Goal: Task Accomplishment & Management: Use online tool/utility

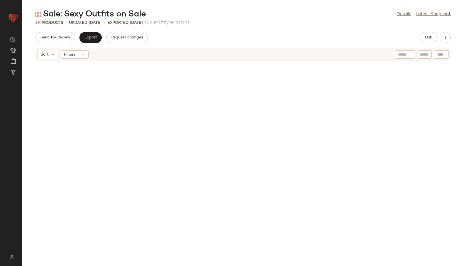
scroll to position [5053, 0]
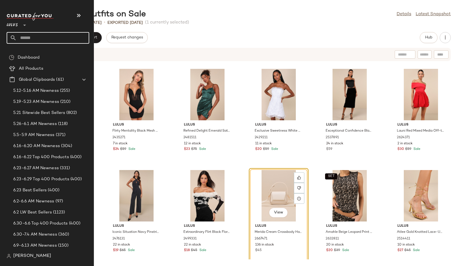
click at [28, 37] on input "text" at bounding box center [53, 38] width 73 height 12
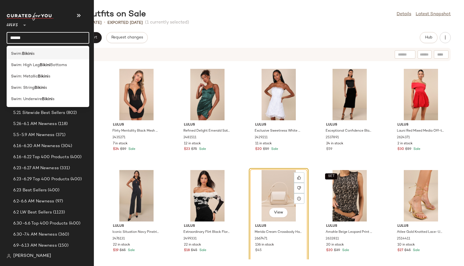
type input "******"
click at [25, 53] on b "Bikini" at bounding box center [27, 54] width 10 height 6
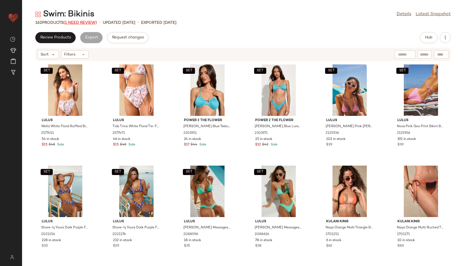
click at [90, 22] on span "(1 Need Review)" at bounding box center [80, 23] width 33 height 4
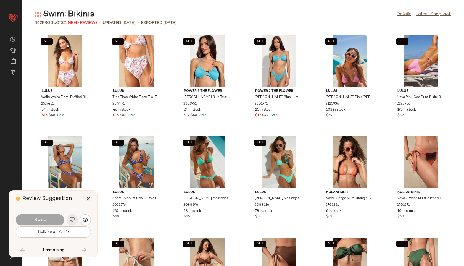
scroll to position [2223, 0]
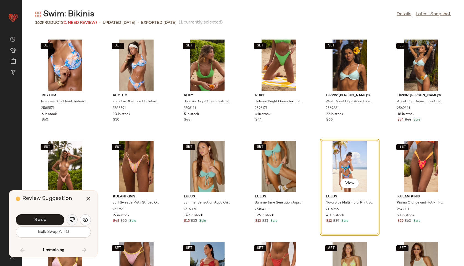
click at [70, 222] on img "button" at bounding box center [72, 220] width 6 height 6
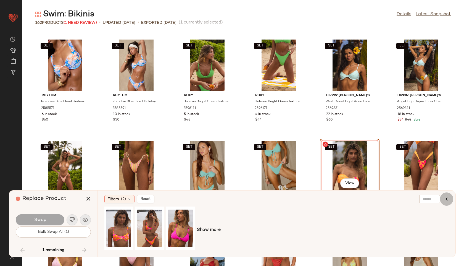
click at [445, 200] on icon "button" at bounding box center [446, 198] width 7 height 7
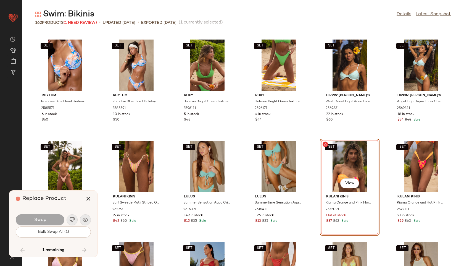
click at [341, 158] on div "SET View" at bounding box center [350, 166] width 56 height 51
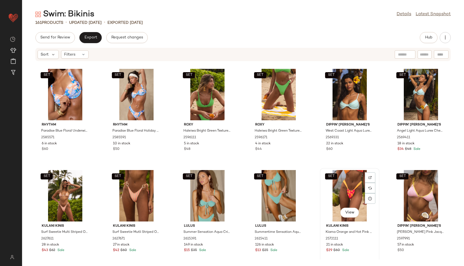
click at [351, 176] on div "SET View" at bounding box center [350, 195] width 56 height 51
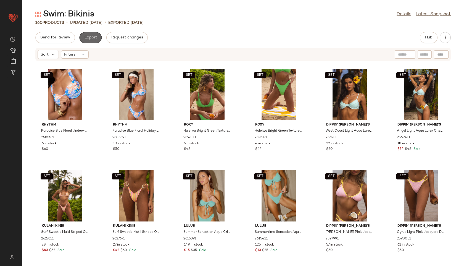
click at [91, 34] on button "Export" at bounding box center [90, 37] width 22 height 11
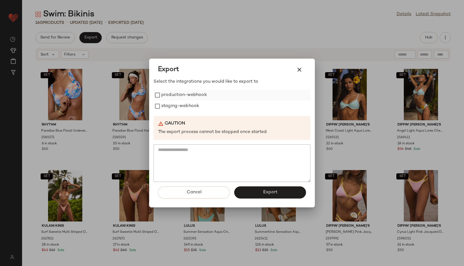
click at [186, 96] on label "production-webhook" at bounding box center [184, 94] width 46 height 11
click at [187, 103] on label "staging-webhook" at bounding box center [180, 106] width 38 height 11
click at [268, 194] on span "Export" at bounding box center [270, 191] width 15 height 5
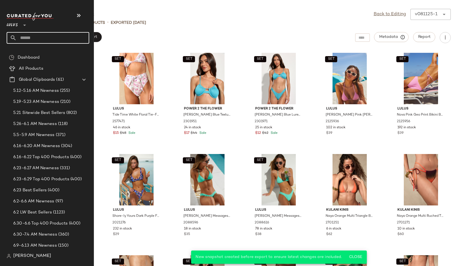
click at [33, 35] on input "text" at bounding box center [53, 38] width 73 height 12
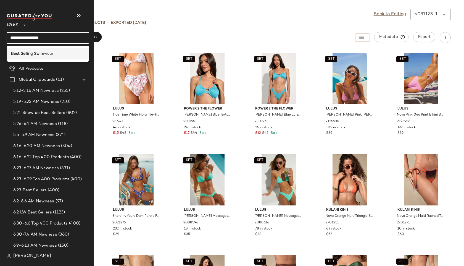
type input "**********"
click at [51, 54] on span "wear" at bounding box center [48, 54] width 9 height 6
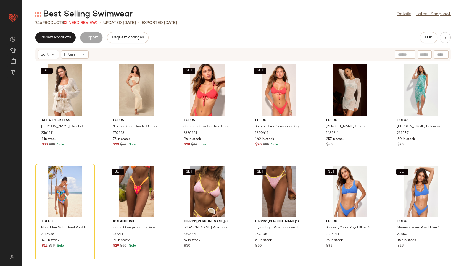
click at [84, 22] on span "(3 Need Review)" at bounding box center [81, 23] width 34 height 4
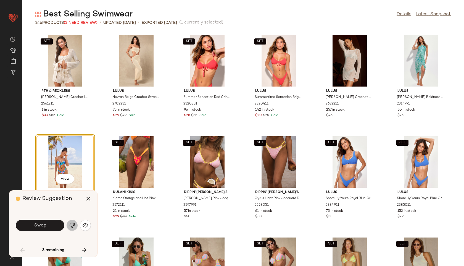
click at [72, 225] on img "button" at bounding box center [72, 225] width 6 height 6
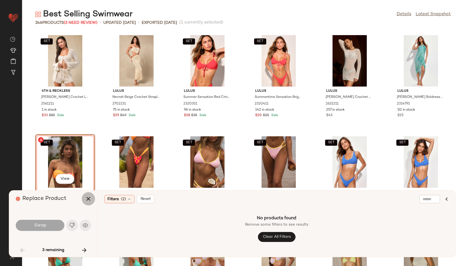
click at [88, 199] on icon "button" at bounding box center [88, 198] width 7 height 7
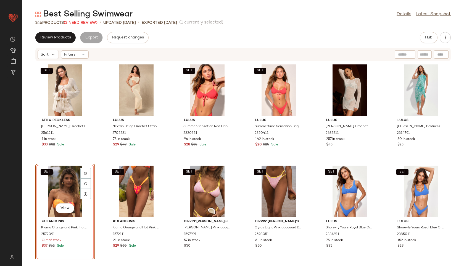
click at [65, 189] on div "SET View" at bounding box center [65, 190] width 56 height 51
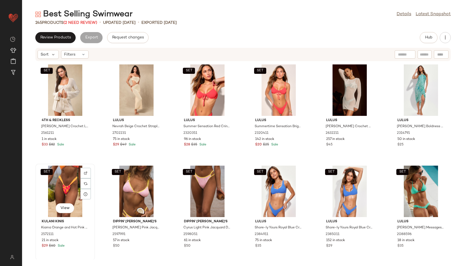
click at [65, 184] on div "SET View" at bounding box center [65, 190] width 56 height 51
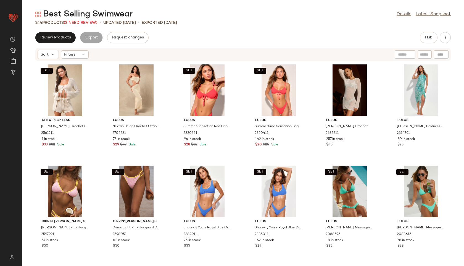
click at [83, 23] on span "(2 Need Review)" at bounding box center [81, 23] width 34 height 4
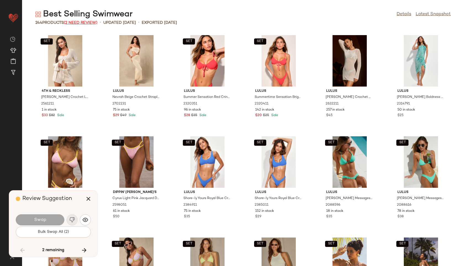
scroll to position [2527, 0]
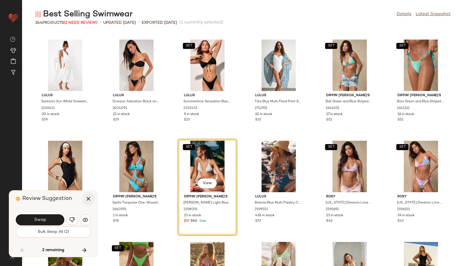
click at [89, 195] on button "button" at bounding box center [88, 198] width 13 height 13
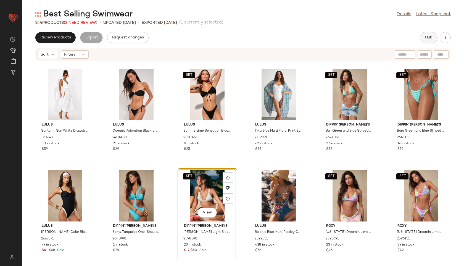
click at [429, 34] on button "Hub" at bounding box center [429, 37] width 18 height 11
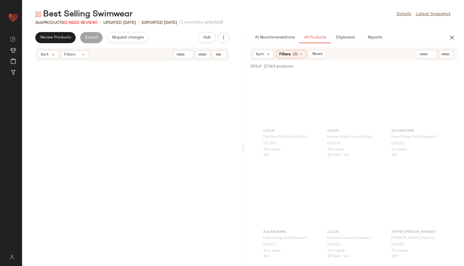
scroll to position [5053, 0]
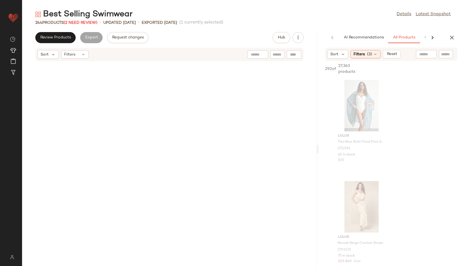
drag, startPoint x: 243, startPoint y: 150, endPoint x: 363, endPoint y: 157, distance: 120.3
click at [363, 157] on div "Best Selling Swimwear Details Latest Snapshot 244 Products (2 Need Review) • up…" at bounding box center [243, 137] width 442 height 257
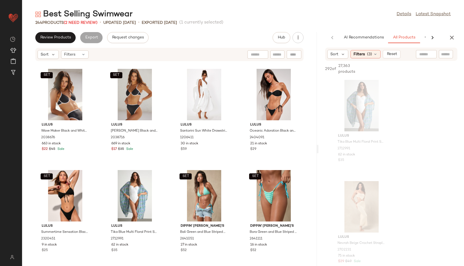
click at [88, 25] on div "244 Products (2 Need Review)" at bounding box center [66, 23] width 62 height 6
click at [86, 23] on span "(2 Need Review)" at bounding box center [81, 23] width 34 height 4
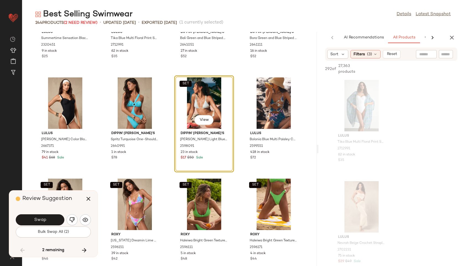
scroll to position [3906, 0]
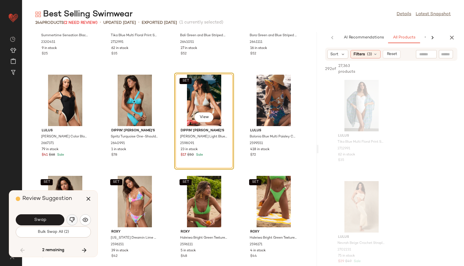
click at [71, 217] on img "button" at bounding box center [72, 220] width 6 height 6
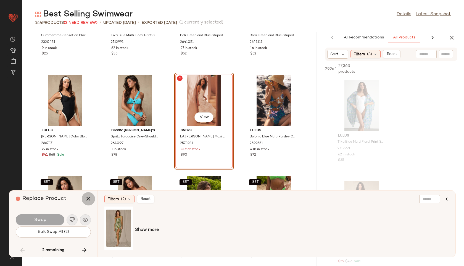
click at [90, 197] on icon "button" at bounding box center [88, 198] width 7 height 7
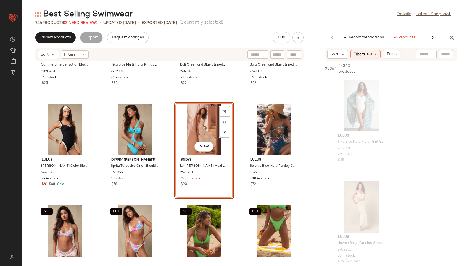
click at [200, 124] on div "View" at bounding box center [204, 129] width 56 height 51
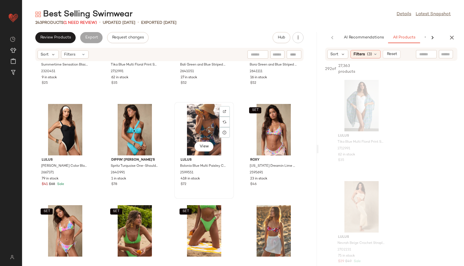
click at [200, 124] on div "View" at bounding box center [204, 129] width 56 height 51
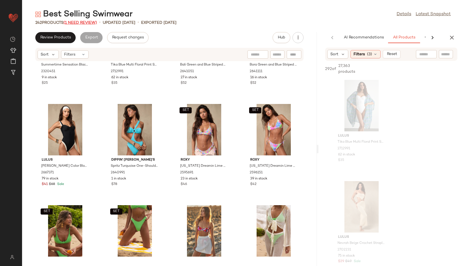
click at [85, 21] on span "(1 Need Review)" at bounding box center [80, 23] width 33 height 4
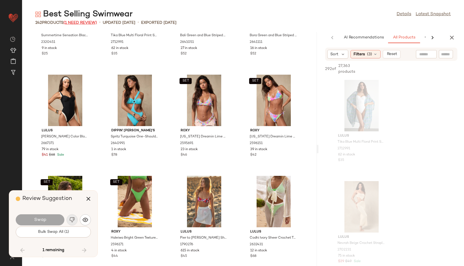
scroll to position [5932, 0]
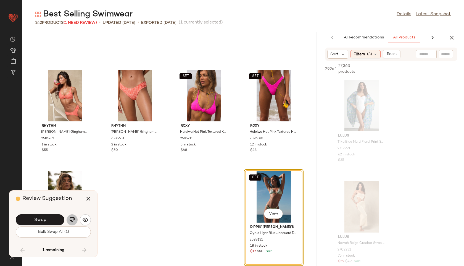
click at [74, 220] on img "button" at bounding box center [72, 220] width 6 height 6
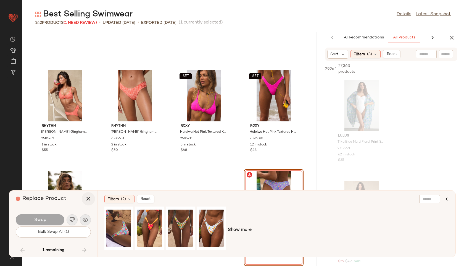
click at [86, 198] on icon "button" at bounding box center [88, 198] width 7 height 7
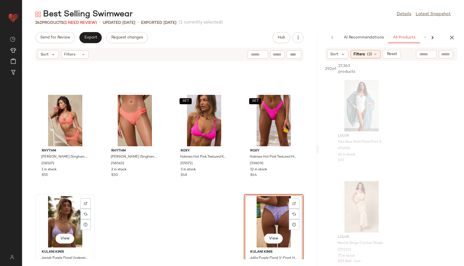
scroll to position [5968, 0]
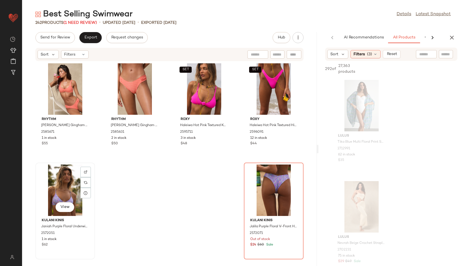
click at [60, 198] on div "View" at bounding box center [65, 189] width 56 height 51
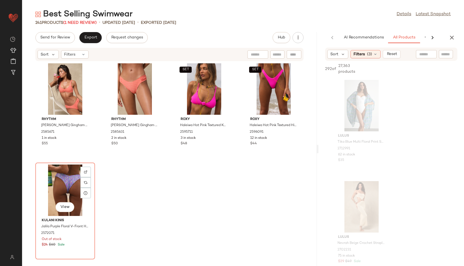
click at [60, 198] on div "View" at bounding box center [65, 189] width 56 height 51
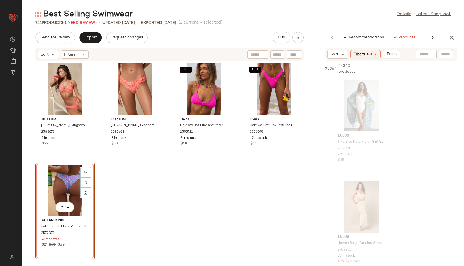
scroll to position [5867, 0]
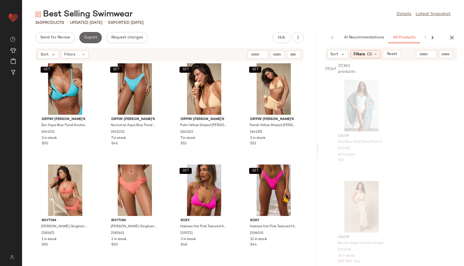
click at [97, 32] on button "Export" at bounding box center [90, 37] width 22 height 11
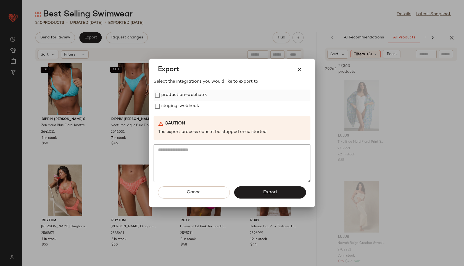
click at [165, 94] on label "production-webhook" at bounding box center [184, 94] width 46 height 11
click at [170, 107] on label "staging-webhook" at bounding box center [180, 106] width 38 height 11
click at [249, 195] on button "Export" at bounding box center [270, 192] width 72 height 12
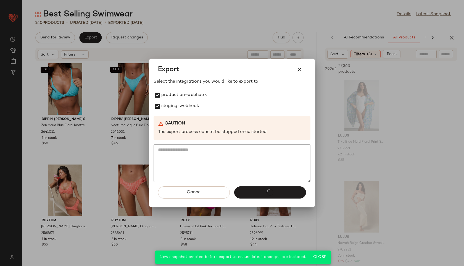
scroll to position [5968, 0]
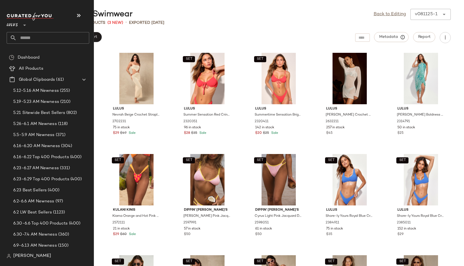
click at [27, 37] on input "text" at bounding box center [53, 38] width 73 height 12
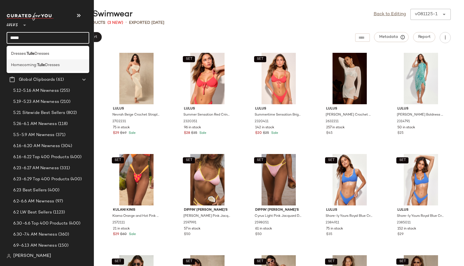
type input "*****"
click at [34, 64] on span "Homecoming:" at bounding box center [24, 65] width 26 height 6
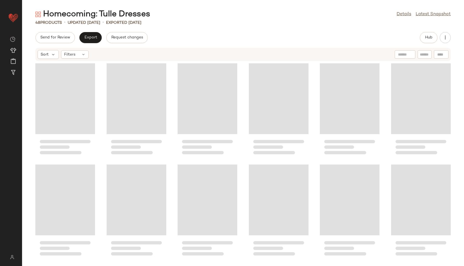
scroll to position [612, 0]
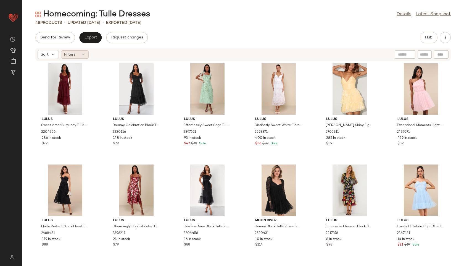
click at [76, 54] on div "Filters" at bounding box center [75, 54] width 28 height 8
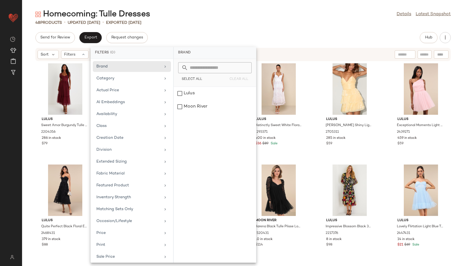
scroll to position [50, 0]
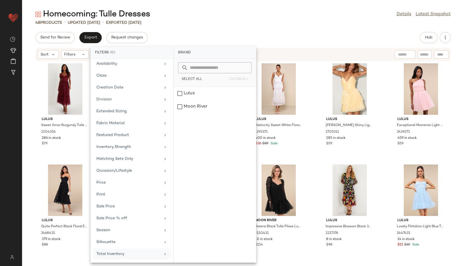
click at [136, 253] on div "Total Inventory" at bounding box center [128, 254] width 64 height 6
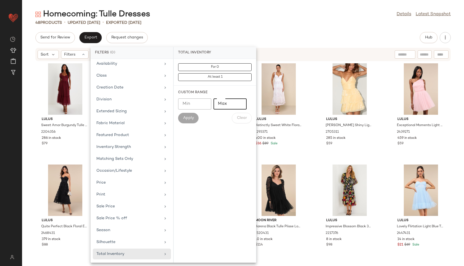
click at [222, 103] on input "Max" at bounding box center [229, 103] width 33 height 11
type input "**"
click at [187, 120] on span "Apply" at bounding box center [188, 118] width 11 height 4
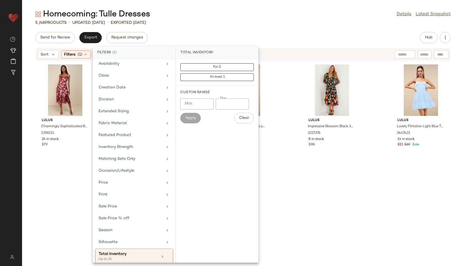
click at [218, 16] on div "Homecoming: Tulle Dresses Details Latest Snapshot" at bounding box center [243, 14] width 442 height 11
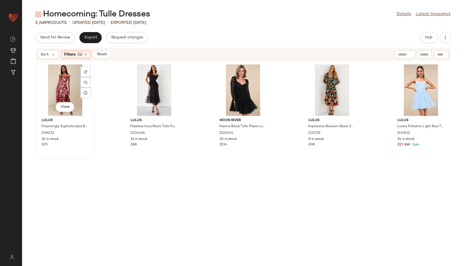
click at [60, 91] on div "View" at bounding box center [65, 89] width 56 height 51
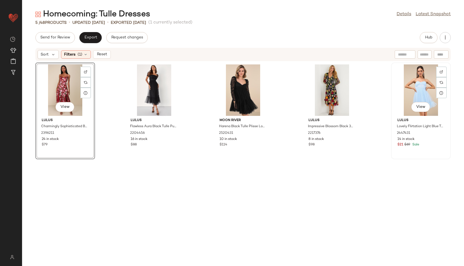
click at [416, 86] on div "View" at bounding box center [421, 89] width 56 height 51
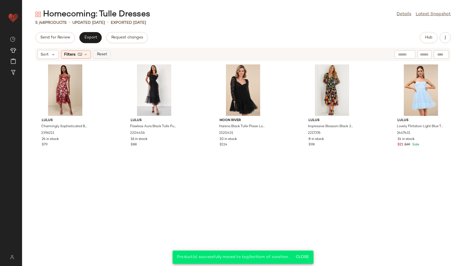
click at [101, 55] on span "Reset" at bounding box center [101, 54] width 10 height 4
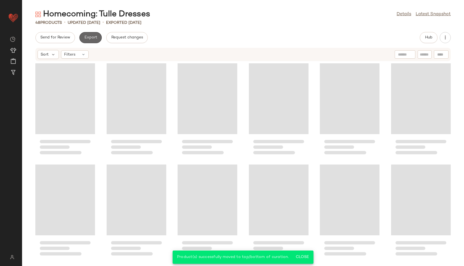
click at [93, 39] on span "Export" at bounding box center [90, 37] width 13 height 4
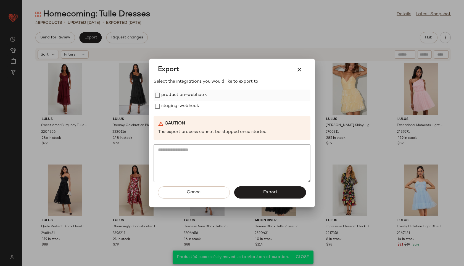
click at [183, 95] on label "production-webhook" at bounding box center [184, 94] width 46 height 11
click at [184, 106] on label "staging-webhook" at bounding box center [180, 106] width 38 height 11
click at [264, 192] on span "Export" at bounding box center [270, 191] width 15 height 5
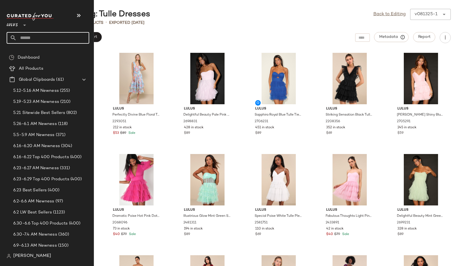
click at [27, 37] on input "text" at bounding box center [53, 38] width 73 height 12
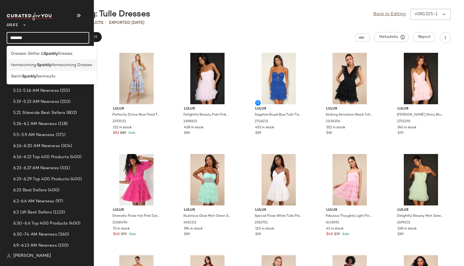
type input "*******"
click at [45, 64] on b "Sparkly" at bounding box center [44, 65] width 14 height 6
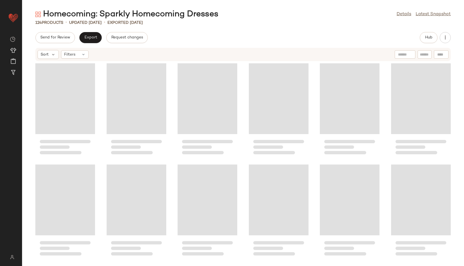
scroll to position [1926, 0]
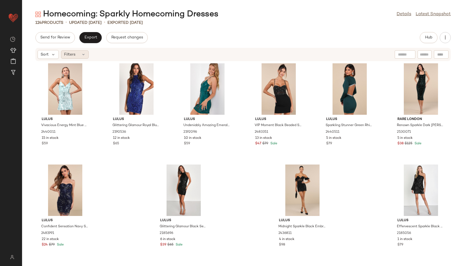
click at [79, 56] on div "Filters" at bounding box center [75, 54] width 28 height 8
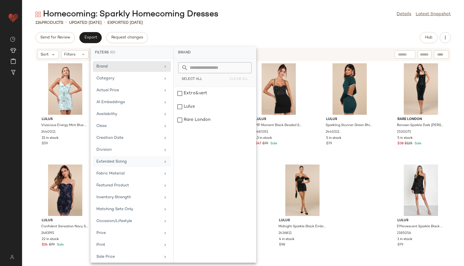
scroll to position [50, 0]
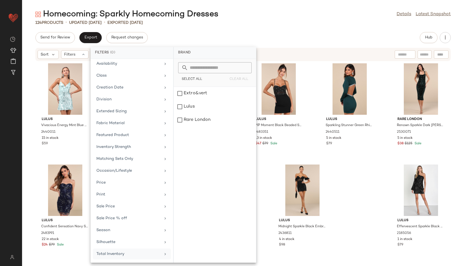
click at [118, 251] on div "Total Inventory" at bounding box center [128, 254] width 64 height 6
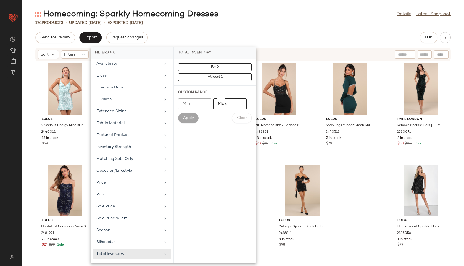
click at [226, 104] on input "Max" at bounding box center [229, 103] width 33 height 11
type input "**"
click at [185, 118] on span "Apply" at bounding box center [188, 118] width 11 height 4
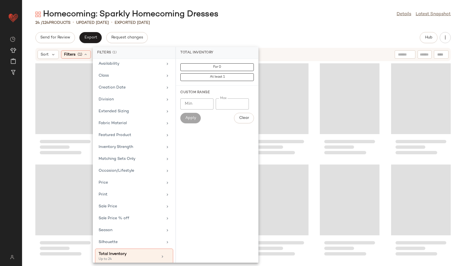
click at [242, 28] on div "Homecoming: Sparkly Homecoming Dresses Details Latest Snapshot 24 / 124 Product…" at bounding box center [243, 137] width 442 height 257
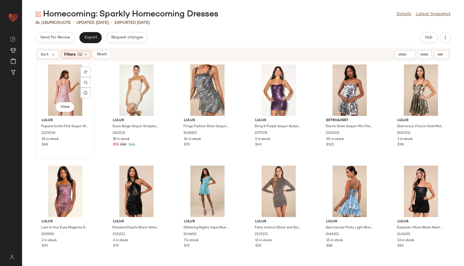
click at [52, 87] on div "View" at bounding box center [65, 89] width 56 height 51
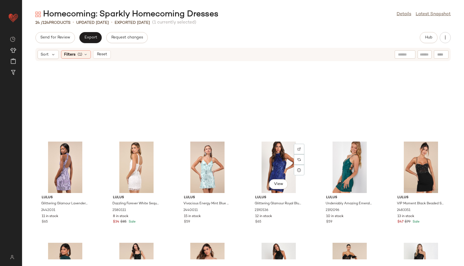
scroll to position [208, 0]
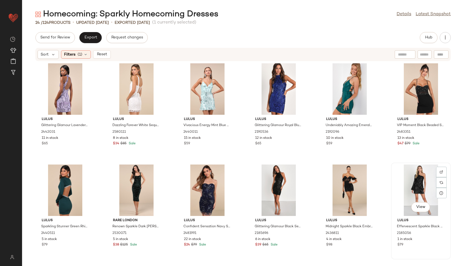
click at [407, 206] on div "View" at bounding box center [421, 189] width 56 height 51
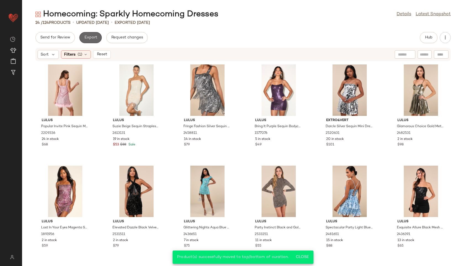
click at [92, 35] on span "Export" at bounding box center [90, 37] width 13 height 4
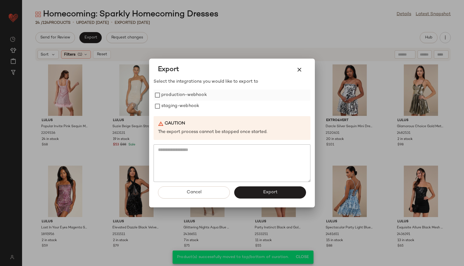
click at [164, 93] on label "production-webhook" at bounding box center [184, 94] width 46 height 11
click at [166, 104] on label "staging-webhook" at bounding box center [180, 106] width 38 height 11
click at [260, 195] on button "Export" at bounding box center [270, 192] width 72 height 12
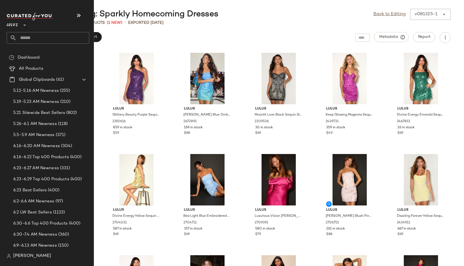
click at [27, 33] on input "text" at bounding box center [53, 38] width 73 height 12
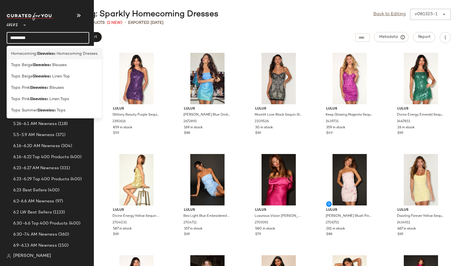
type input "*********"
click at [39, 55] on b "Sleeveles" at bounding box center [45, 54] width 17 height 6
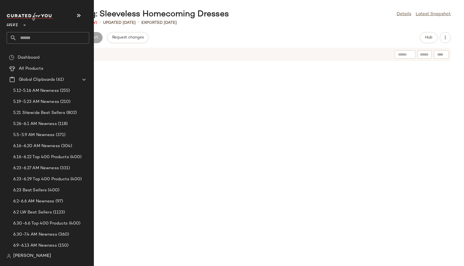
scroll to position [6271, 0]
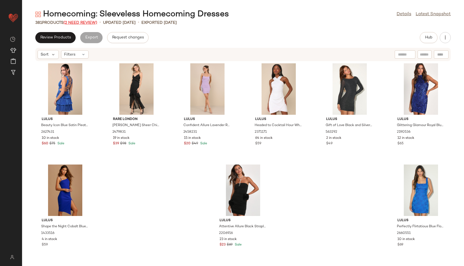
click at [86, 21] on span "(2 Need Review)" at bounding box center [81, 23] width 34 height 4
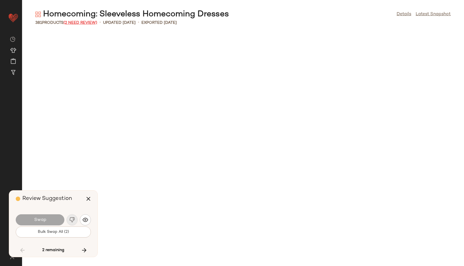
scroll to position [5659, 0]
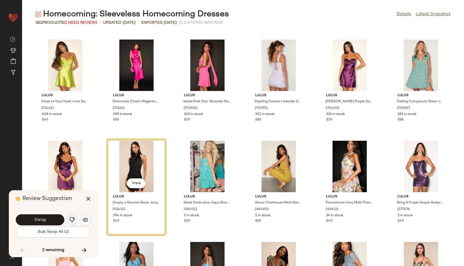
click at [74, 217] on img "button" at bounding box center [72, 220] width 6 height 6
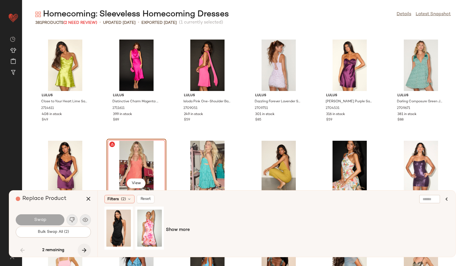
click at [84, 250] on icon "button" at bounding box center [84, 250] width 7 height 7
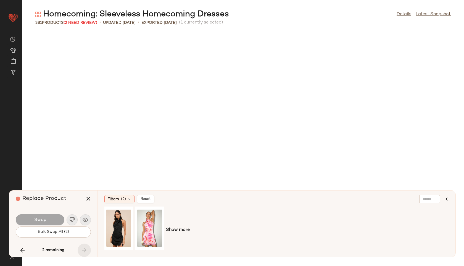
scroll to position [6064, 0]
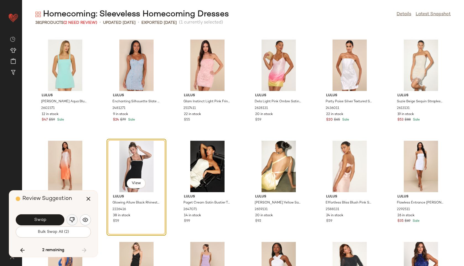
click at [73, 220] on img "button" at bounding box center [72, 220] width 6 height 6
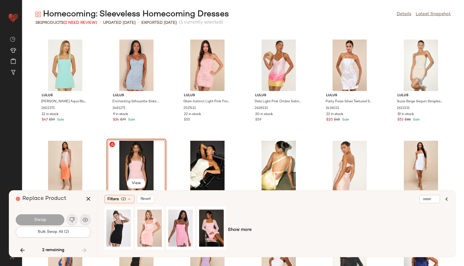
click at [83, 252] on div "2 remaining" at bounding box center [53, 249] width 75 height 13
click at [88, 198] on icon "button" at bounding box center [88, 198] width 7 height 7
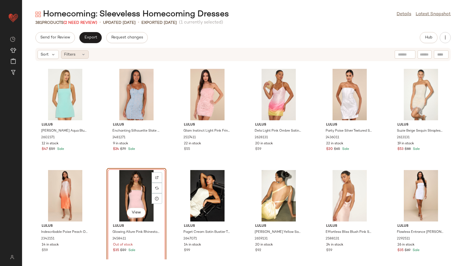
click at [82, 54] on icon at bounding box center [83, 54] width 4 height 4
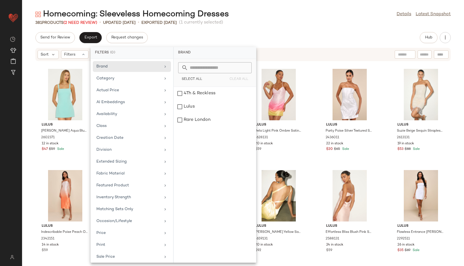
scroll to position [50, 0]
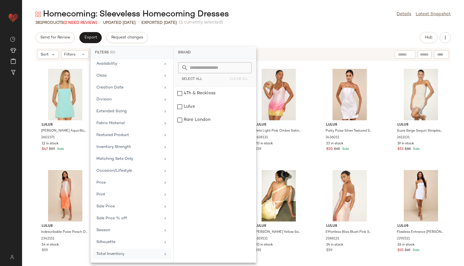
click at [134, 252] on div "Total Inventory" at bounding box center [128, 254] width 64 height 6
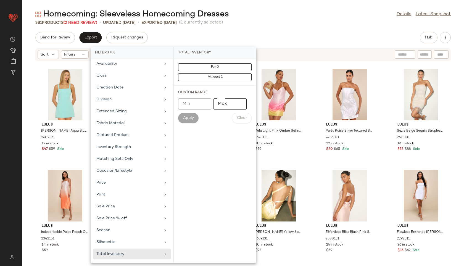
click at [221, 102] on input "Max" at bounding box center [229, 103] width 33 height 11
type input "**"
click at [195, 114] on button "Apply" at bounding box center [188, 118] width 20 height 10
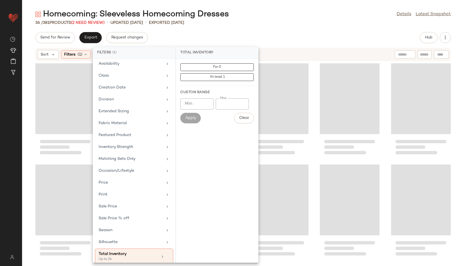
click at [269, 19] on div "Homecoming: Sleeveless Homecoming Dresses Details Latest Snapshot" at bounding box center [243, 14] width 442 height 11
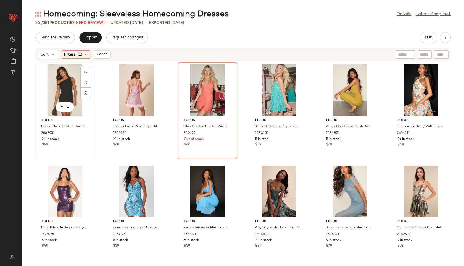
click at [51, 97] on div "View" at bounding box center [65, 89] width 56 height 51
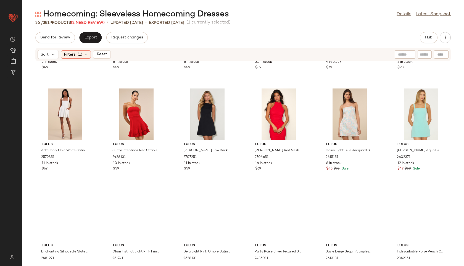
scroll to position [410, 0]
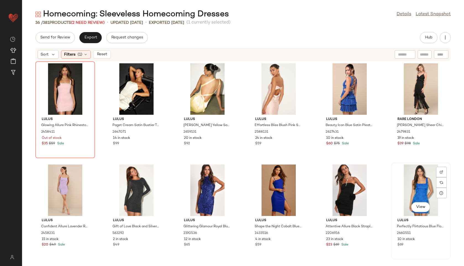
click at [415, 184] on div "View" at bounding box center [421, 189] width 56 height 51
click at [91, 40] on button "Export" at bounding box center [90, 37] width 22 height 11
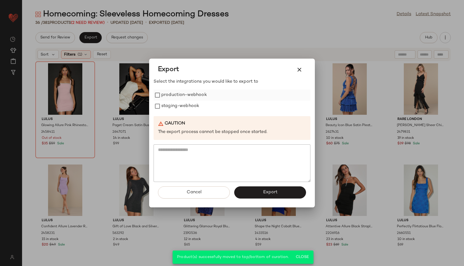
click at [184, 95] on label "production-webhook" at bounding box center [184, 94] width 46 height 11
click at [185, 107] on label "staging-webhook" at bounding box center [180, 106] width 38 height 11
click at [261, 187] on button "Export" at bounding box center [270, 192] width 72 height 12
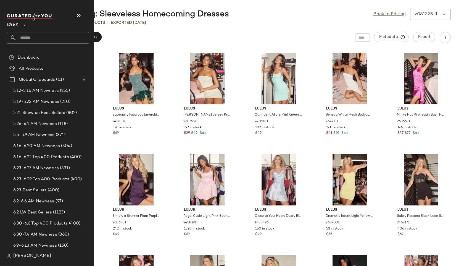
click at [31, 36] on input "text" at bounding box center [53, 38] width 73 height 12
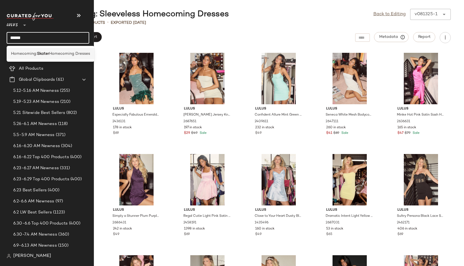
type input "******"
click at [38, 52] on b "Skater" at bounding box center [43, 54] width 12 height 6
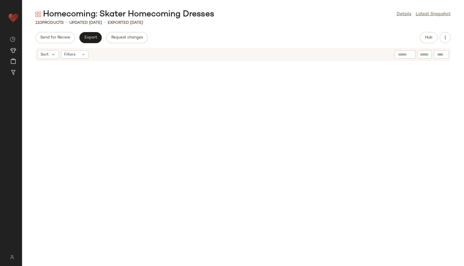
scroll to position [1724, 0]
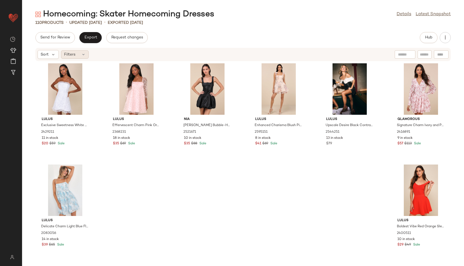
click at [80, 56] on div "Filters" at bounding box center [75, 54] width 28 height 8
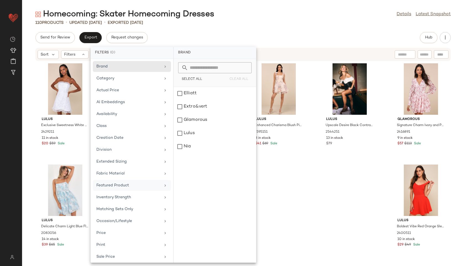
scroll to position [50, 0]
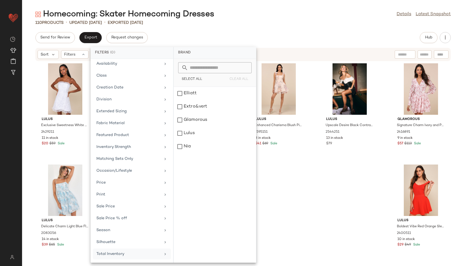
click at [117, 253] on div "Total Inventory" at bounding box center [128, 254] width 64 height 6
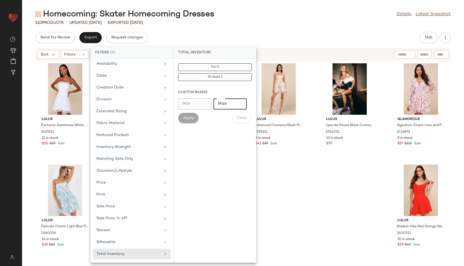
click at [223, 104] on input "Max" at bounding box center [229, 103] width 33 height 11
type input "**"
click at [191, 118] on span "Apply" at bounding box center [188, 118] width 11 height 4
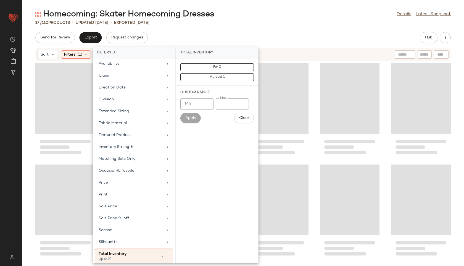
click at [262, 19] on div "Homecoming: Skater Homecoming Dresses Details Latest Snapshot" at bounding box center [243, 14] width 442 height 11
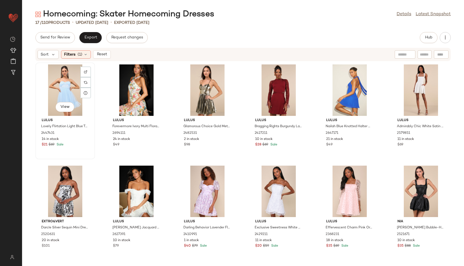
click at [63, 97] on div "View" at bounding box center [65, 89] width 56 height 51
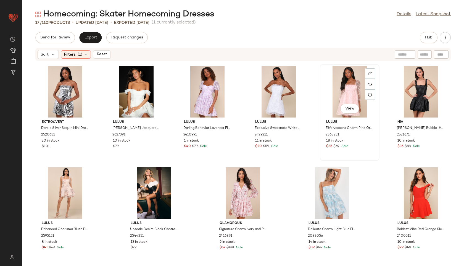
scroll to position [102, 0]
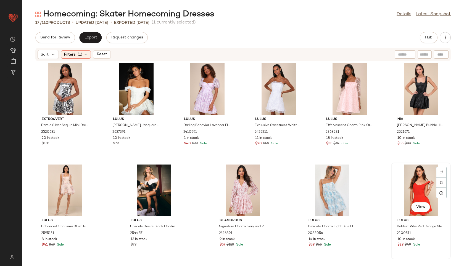
click at [402, 189] on div "View" at bounding box center [421, 189] width 56 height 51
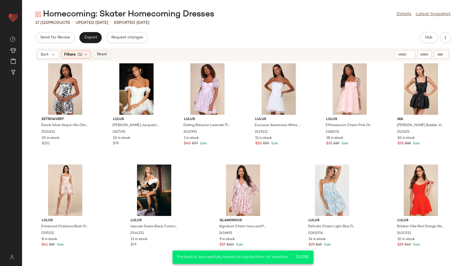
click at [102, 55] on span "Reset" at bounding box center [101, 54] width 10 height 4
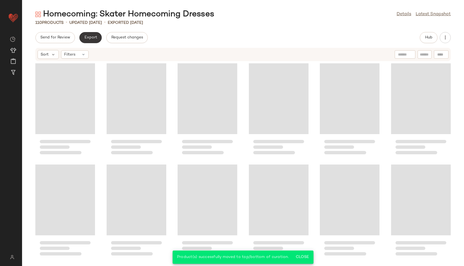
click at [94, 40] on button "Export" at bounding box center [90, 37] width 22 height 11
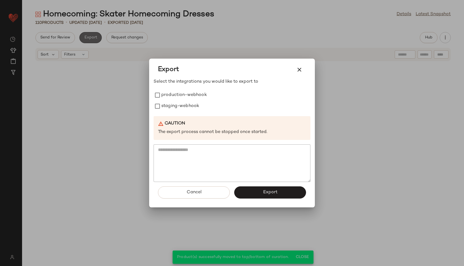
scroll to position [1724, 0]
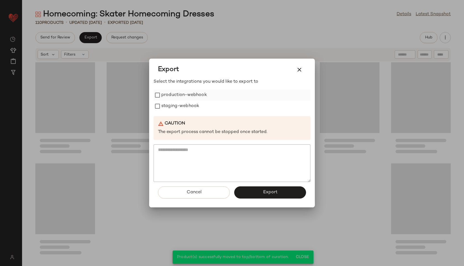
click at [175, 95] on label "production-webhook" at bounding box center [184, 94] width 46 height 11
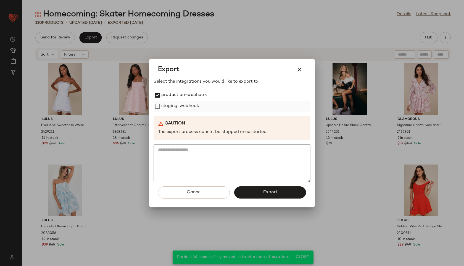
click at [177, 109] on label "staging-webhook" at bounding box center [180, 106] width 38 height 11
click at [261, 198] on div "Cancel Export" at bounding box center [232, 194] width 157 height 25
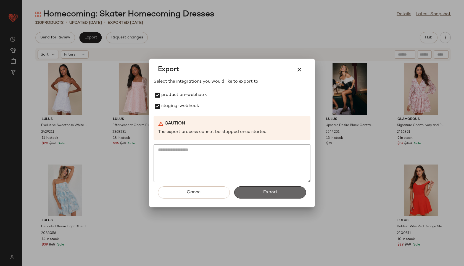
click at [259, 192] on button "Export" at bounding box center [270, 192] width 72 height 12
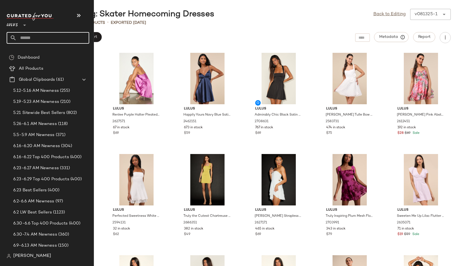
click at [31, 37] on input "text" at bounding box center [53, 38] width 73 height 12
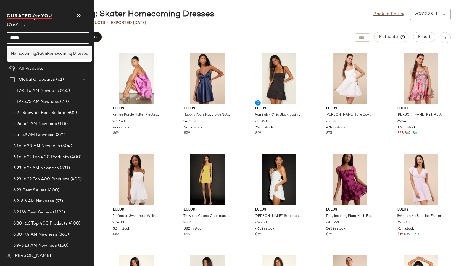
type input "*****"
click at [48, 52] on span "Homecoming Dresses" at bounding box center [67, 54] width 41 height 6
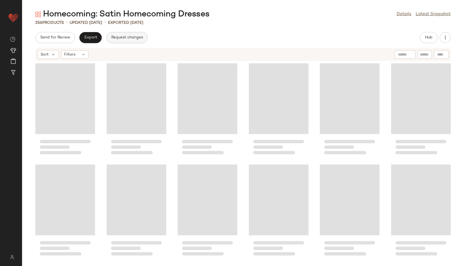
scroll to position [4149, 0]
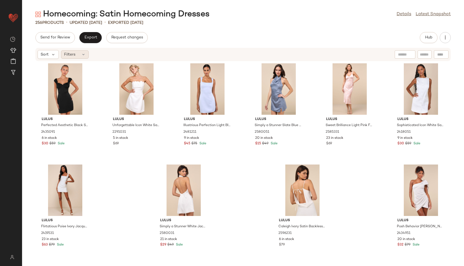
click at [85, 54] on icon at bounding box center [83, 54] width 4 height 4
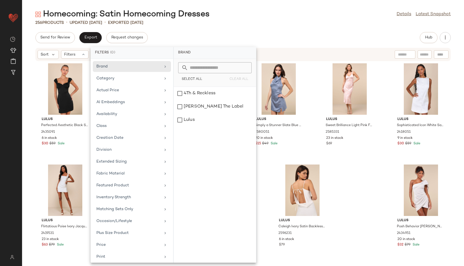
scroll to position [62, 0]
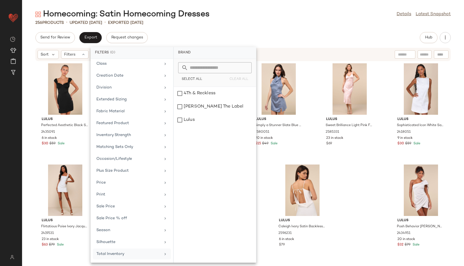
click at [131, 253] on div "Total Inventory" at bounding box center [128, 254] width 64 height 6
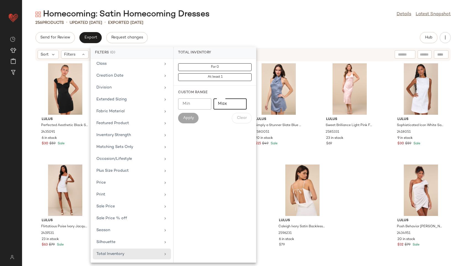
click at [223, 105] on input "Max" at bounding box center [229, 103] width 33 height 11
type input "**"
click at [185, 121] on button "Apply" at bounding box center [188, 118] width 20 height 10
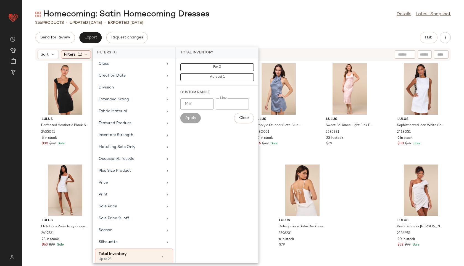
click at [251, 31] on div "Homecoming: Satin Homecoming Dresses Details Latest Snapshot 256 Products • upd…" at bounding box center [243, 137] width 442 height 257
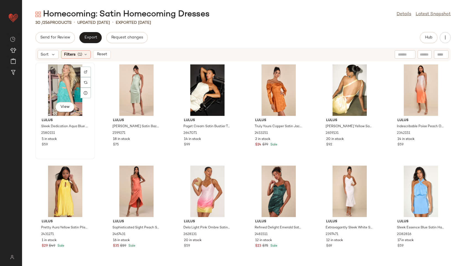
click at [70, 80] on div "View" at bounding box center [65, 89] width 56 height 51
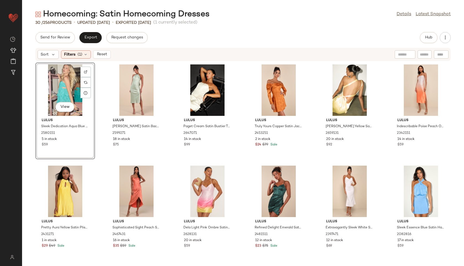
scroll to position [309, 0]
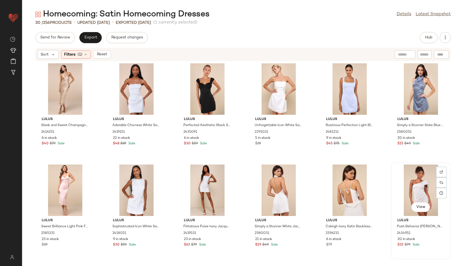
click at [410, 183] on div "View" at bounding box center [421, 189] width 56 height 51
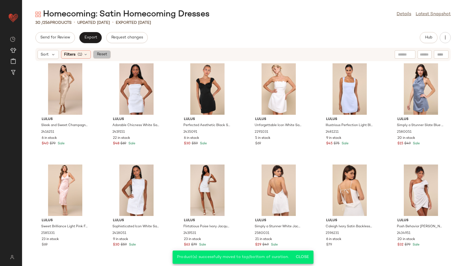
click at [105, 54] on span "Reset" at bounding box center [101, 54] width 10 height 4
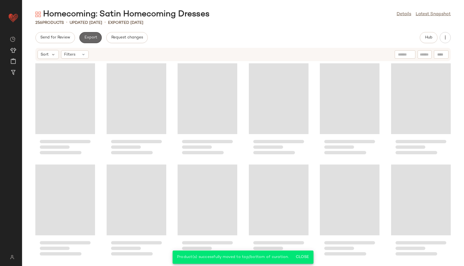
click at [92, 35] on button "Export" at bounding box center [90, 37] width 22 height 11
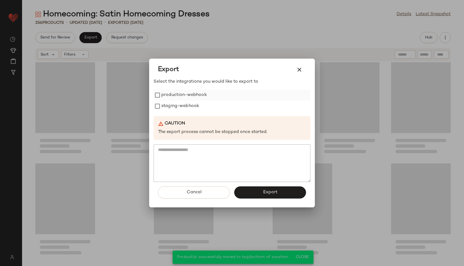
click at [169, 94] on label "production-webhook" at bounding box center [184, 94] width 46 height 11
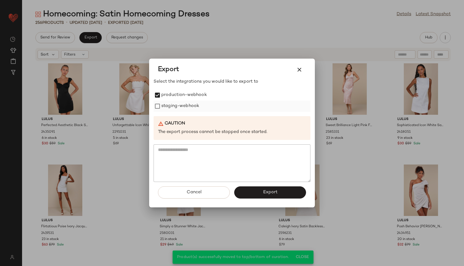
click at [170, 107] on label "staging-webhook" at bounding box center [180, 106] width 38 height 11
click at [257, 192] on button "Export" at bounding box center [270, 192] width 72 height 12
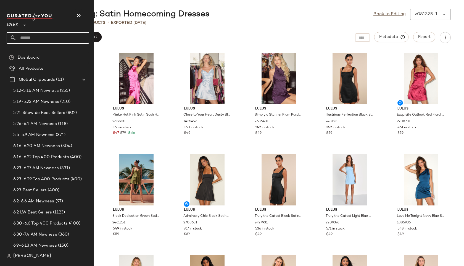
click at [32, 37] on input "text" at bounding box center [53, 38] width 73 height 12
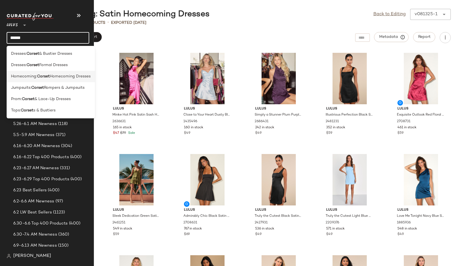
type input "******"
click at [48, 75] on b "Corset" at bounding box center [43, 76] width 13 height 6
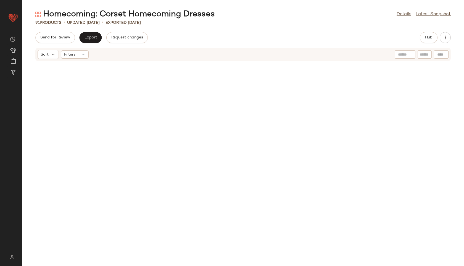
scroll to position [1420, 0]
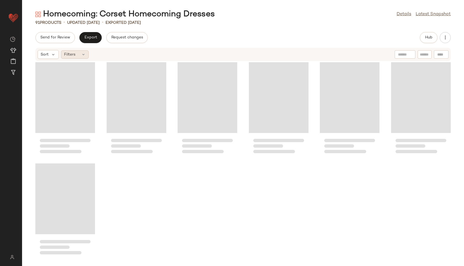
click at [78, 55] on div "Filters" at bounding box center [75, 54] width 28 height 8
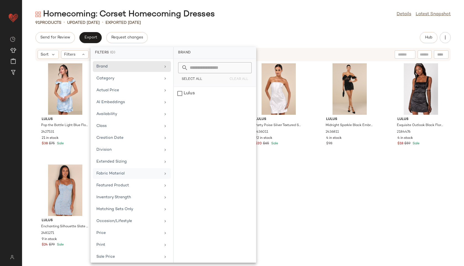
scroll to position [50, 0]
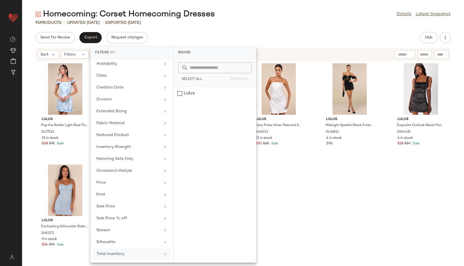
click at [117, 251] on div "Total Inventory" at bounding box center [128, 254] width 64 height 6
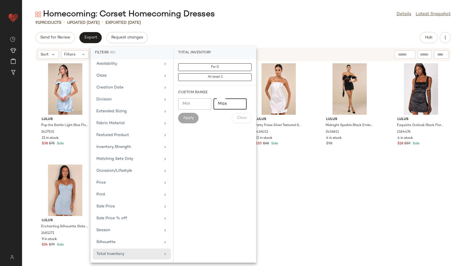
click at [226, 101] on input "Max" at bounding box center [229, 103] width 33 height 11
type input "**"
click at [194, 115] on button "Apply" at bounding box center [188, 118] width 20 height 10
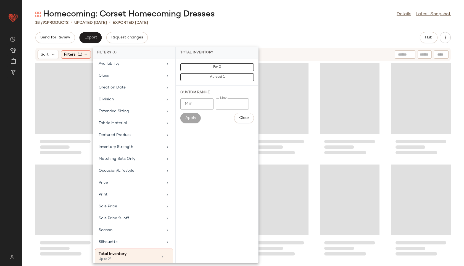
click at [241, 27] on div "Homecoming: Corset Homecoming Dresses Details Latest Snapshot 18 / 91 Products …" at bounding box center [243, 137] width 442 height 257
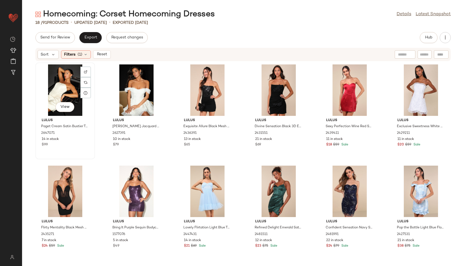
click at [53, 84] on div "View" at bounding box center [65, 89] width 56 height 51
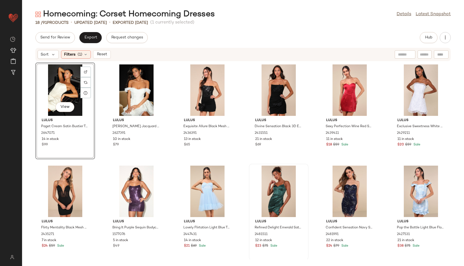
scroll to position [102, 0]
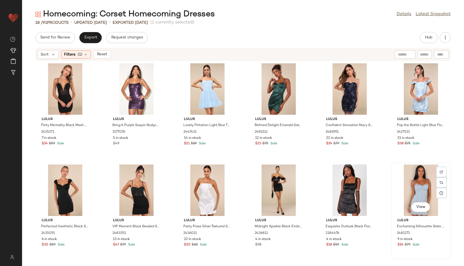
click at [410, 191] on div "View" at bounding box center [421, 189] width 56 height 51
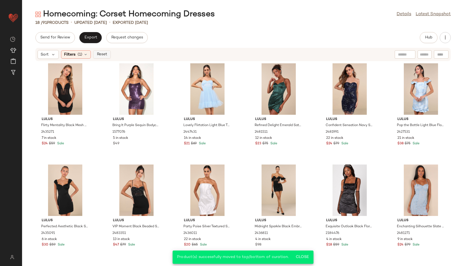
click at [103, 52] on span "Reset" at bounding box center [101, 54] width 10 height 4
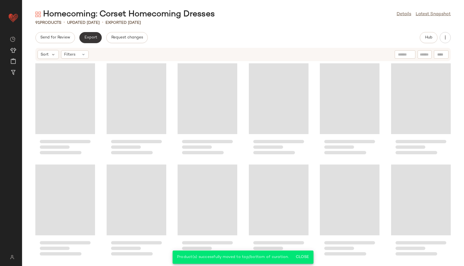
scroll to position [1420, 0]
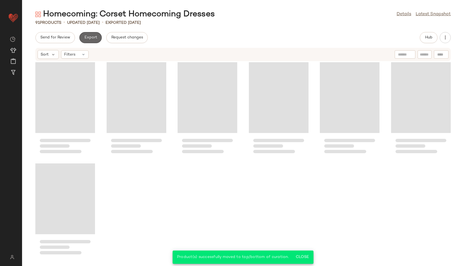
click at [93, 38] on span "Export" at bounding box center [90, 37] width 13 height 4
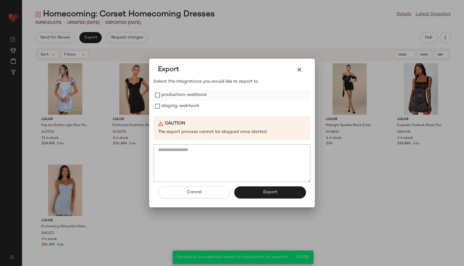
click at [178, 91] on label "production-webhook" at bounding box center [184, 94] width 46 height 11
click at [177, 106] on label "staging-webhook" at bounding box center [180, 106] width 38 height 11
click at [247, 186] on button "Export" at bounding box center [270, 192] width 72 height 12
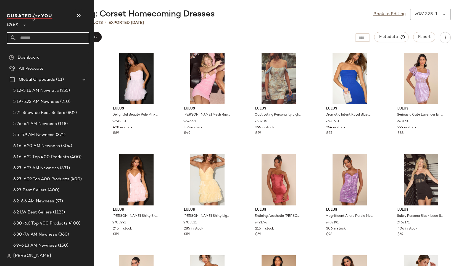
click at [32, 39] on input "text" at bounding box center [53, 38] width 73 height 12
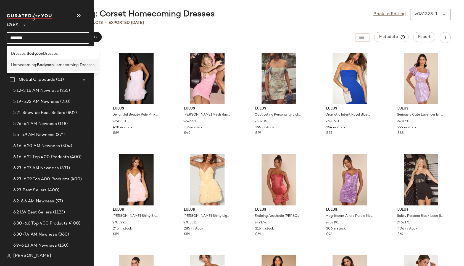
type input "*******"
click at [49, 64] on b "Bodycon" at bounding box center [45, 65] width 17 height 6
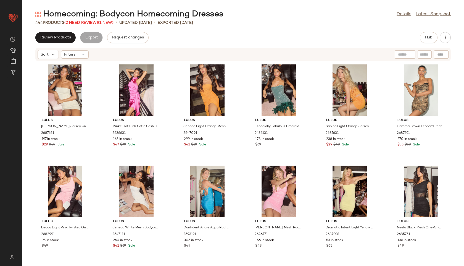
click at [85, 20] on div "444 Products (2 Need Review) (1 New)" at bounding box center [74, 23] width 78 height 6
click at [85, 22] on span "(2 Need Review)" at bounding box center [81, 23] width 34 height 4
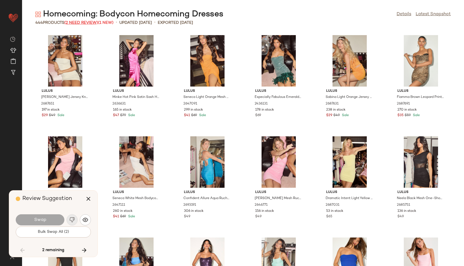
scroll to position [1314, 0]
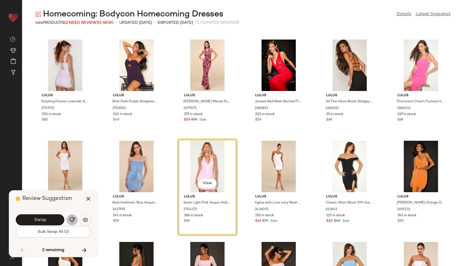
click at [72, 219] on img "button" at bounding box center [72, 220] width 6 height 6
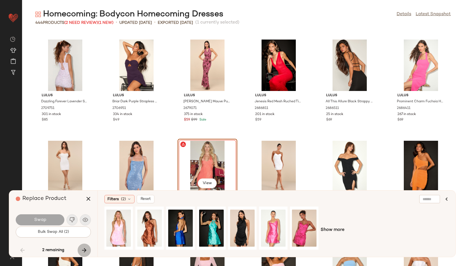
click at [85, 252] on icon "button" at bounding box center [84, 250] width 7 height 7
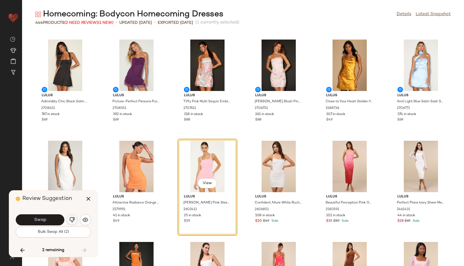
click at [75, 217] on button "button" at bounding box center [72, 219] width 11 height 11
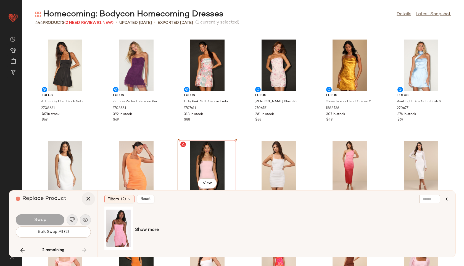
click at [89, 198] on icon "button" at bounding box center [88, 198] width 7 height 7
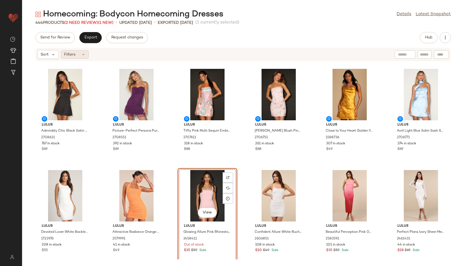
click at [79, 53] on div "Filters" at bounding box center [75, 54] width 28 height 8
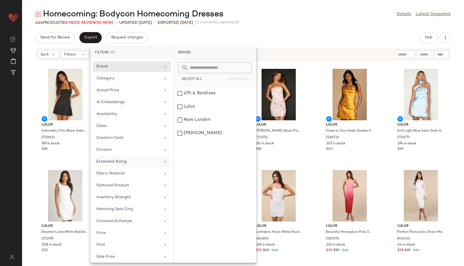
scroll to position [50, 0]
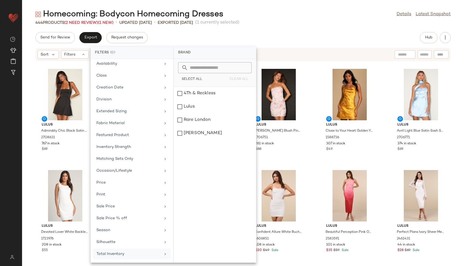
click at [109, 257] on div "Total Inventory" at bounding box center [132, 253] width 78 height 11
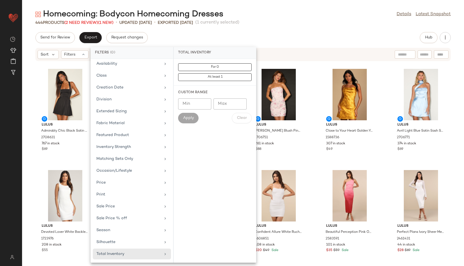
click at [223, 102] on input "Max" at bounding box center [229, 103] width 33 height 11
type input "**"
click at [194, 116] on button "Apply" at bounding box center [188, 118] width 20 height 10
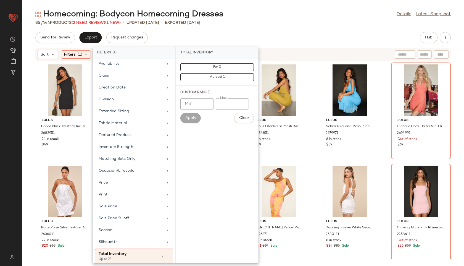
click at [251, 23] on div "85 / 444 Products (2 Need Review) (1 New) • updated [DATE] • Exported [DATE]" at bounding box center [243, 23] width 442 height 6
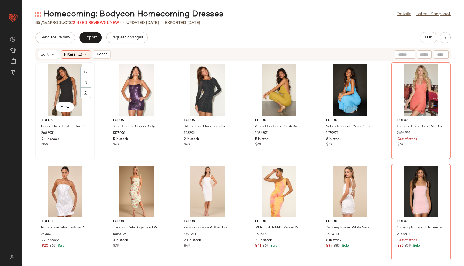
click at [63, 88] on div "View" at bounding box center [65, 89] width 56 height 51
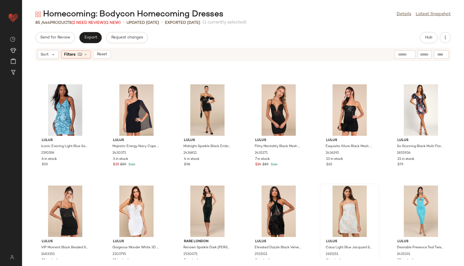
scroll to position [1319, 0]
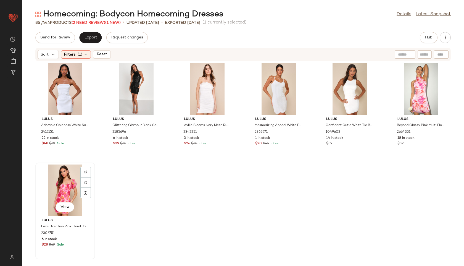
click at [64, 181] on div "View" at bounding box center [65, 189] width 56 height 51
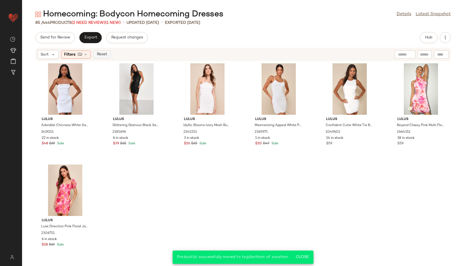
click at [105, 56] on span "Reset" at bounding box center [101, 54] width 10 height 4
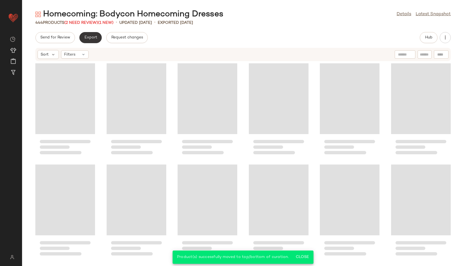
click at [93, 36] on span "Export" at bounding box center [90, 37] width 13 height 4
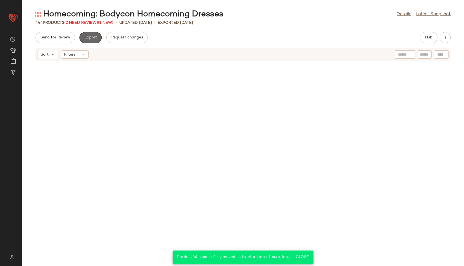
scroll to position [7282, 0]
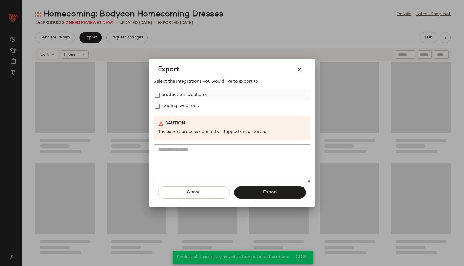
click at [170, 90] on label "production-webhook" at bounding box center [184, 94] width 46 height 11
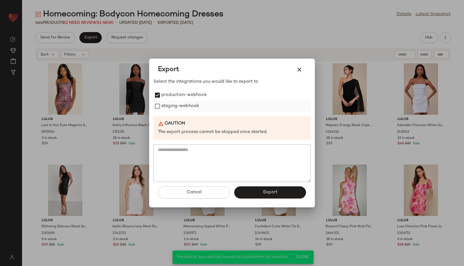
click at [175, 105] on label "staging-webhook" at bounding box center [180, 106] width 38 height 11
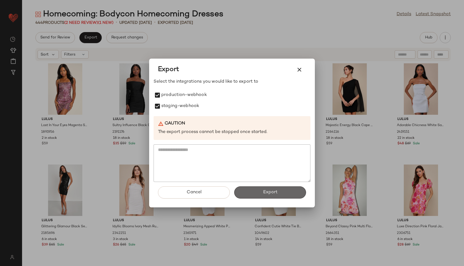
click at [249, 188] on button "Export" at bounding box center [270, 192] width 72 height 12
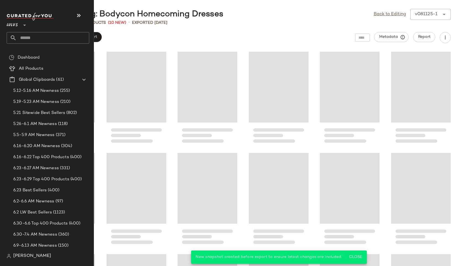
click at [33, 40] on input "text" at bounding box center [53, 38] width 73 height 12
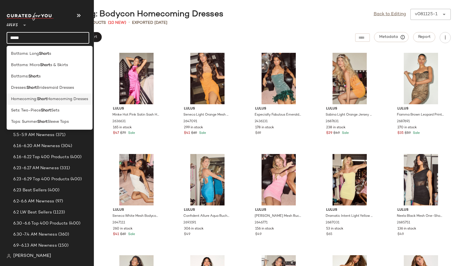
type input "*****"
click at [41, 98] on b "Short" at bounding box center [42, 99] width 10 height 6
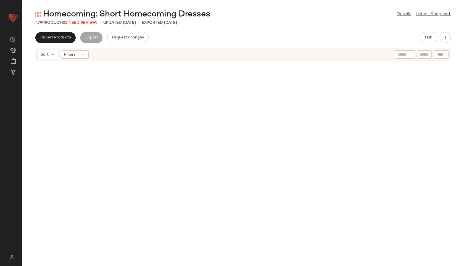
scroll to position [7888, 0]
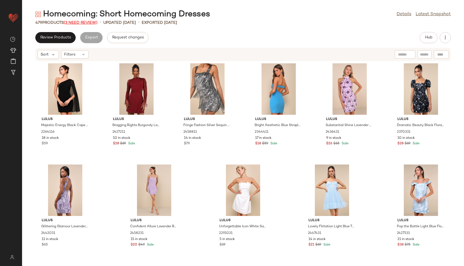
click at [88, 23] on span "(3 Need Review)" at bounding box center [81, 23] width 34 height 4
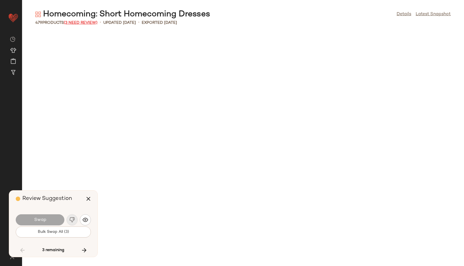
scroll to position [7074, 0]
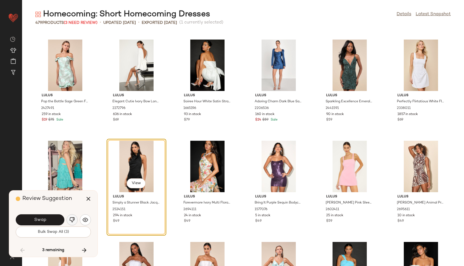
click at [73, 221] on img "button" at bounding box center [72, 220] width 6 height 6
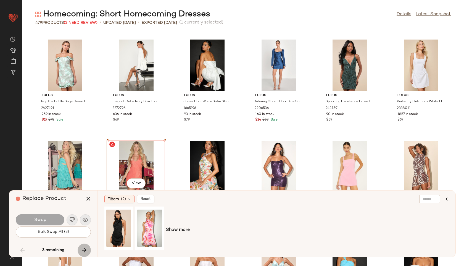
click at [84, 248] on icon "button" at bounding box center [84, 250] width 7 height 7
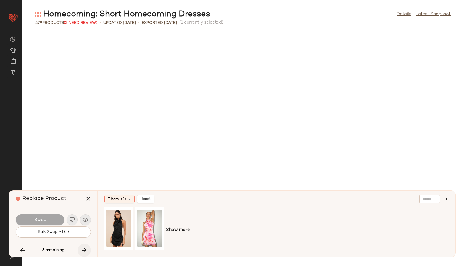
scroll to position [7478, 0]
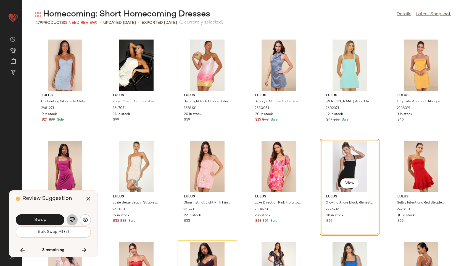
click at [71, 219] on img "button" at bounding box center [72, 220] width 6 height 6
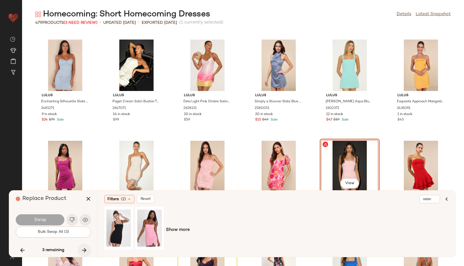
click at [84, 249] on icon "button" at bounding box center [84, 250] width 7 height 7
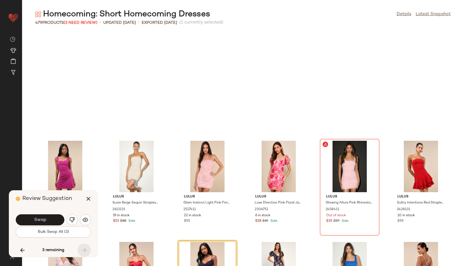
scroll to position [7580, 0]
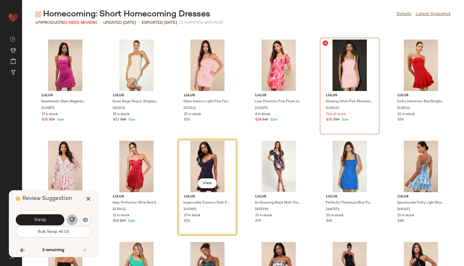
click at [73, 217] on img "button" at bounding box center [72, 220] width 6 height 6
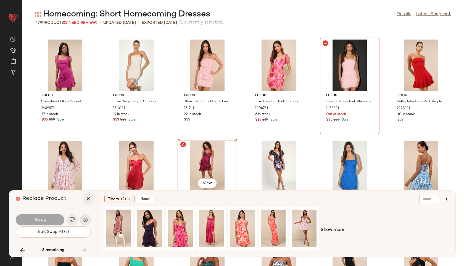
click at [89, 199] on icon "button" at bounding box center [88, 198] width 7 height 7
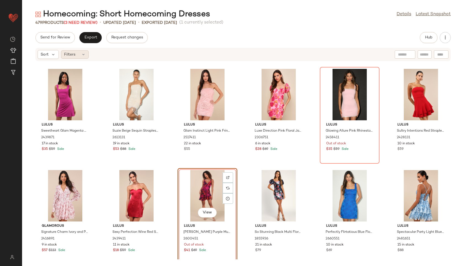
click at [81, 53] on icon at bounding box center [83, 54] width 4 height 4
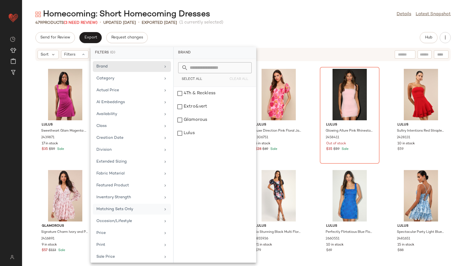
scroll to position [50, 0]
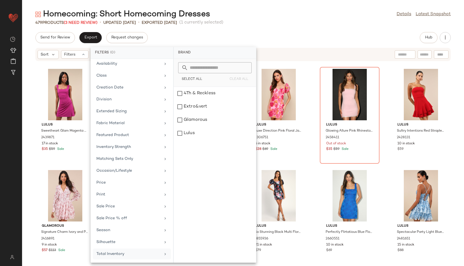
click at [128, 253] on div "Total Inventory" at bounding box center [128, 254] width 64 height 6
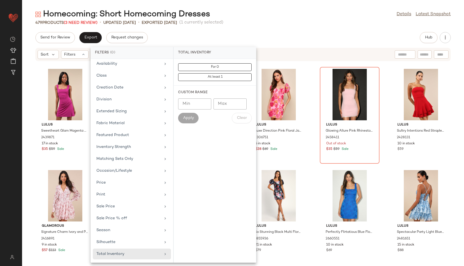
click at [226, 104] on input "Max" at bounding box center [229, 103] width 33 height 11
type input "**"
click at [191, 118] on span "Apply" at bounding box center [188, 118] width 11 height 4
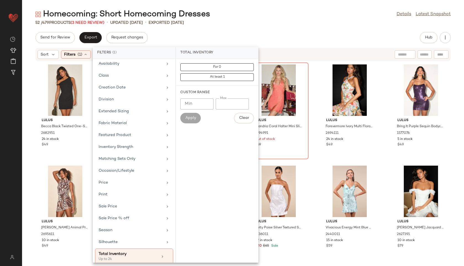
click at [240, 26] on div "Homecoming: Short Homecoming Dresses Details Latest Snapshot 52 / 479 Products …" at bounding box center [243, 137] width 442 height 257
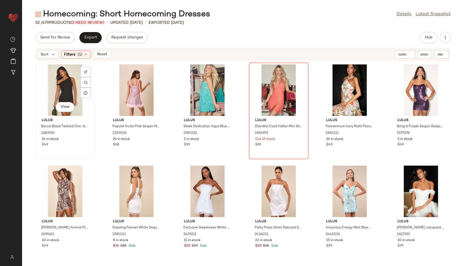
click at [68, 101] on div "View" at bounding box center [65, 89] width 56 height 51
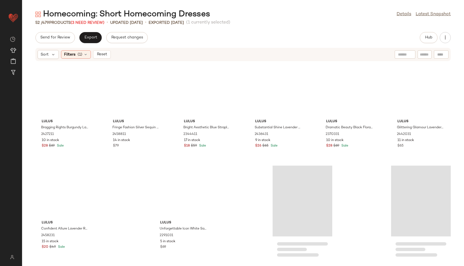
scroll to position [713, 0]
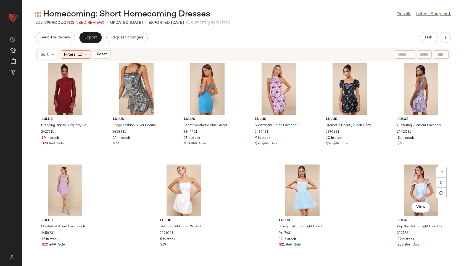
click at [409, 196] on div "View" at bounding box center [421, 189] width 56 height 51
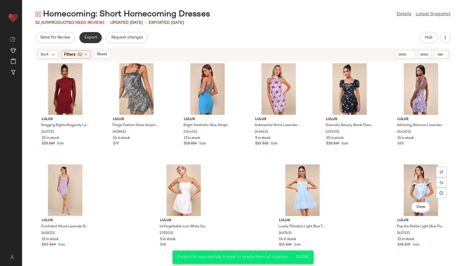
click at [92, 39] on span "Export" at bounding box center [90, 37] width 13 height 4
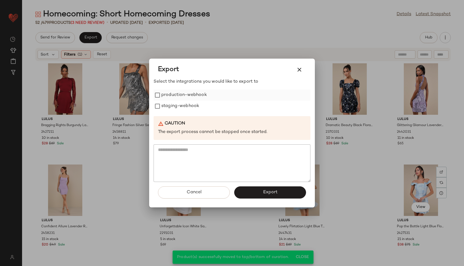
click at [170, 95] on label "production-webhook" at bounding box center [184, 94] width 46 height 11
click at [171, 107] on label "staging-webhook" at bounding box center [180, 106] width 38 height 11
click at [252, 191] on button "Export" at bounding box center [270, 192] width 72 height 12
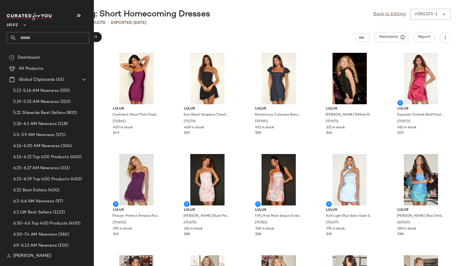
click at [37, 39] on input "text" at bounding box center [53, 38] width 73 height 12
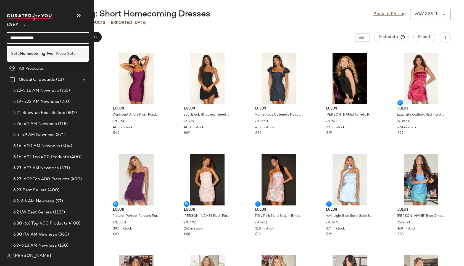
type input "**********"
click at [52, 57] on div "Sets: Homecoming Two -Piece Sets" at bounding box center [48, 53] width 83 height 11
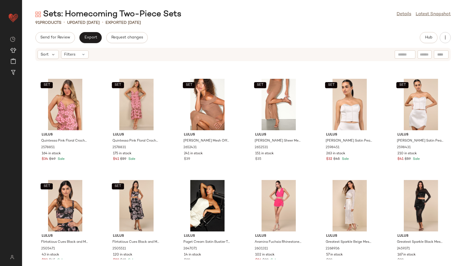
scroll to position [195, 0]
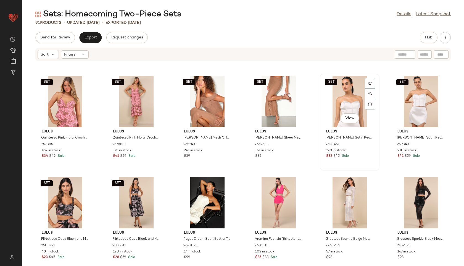
click at [342, 113] on div "SET View" at bounding box center [350, 101] width 56 height 51
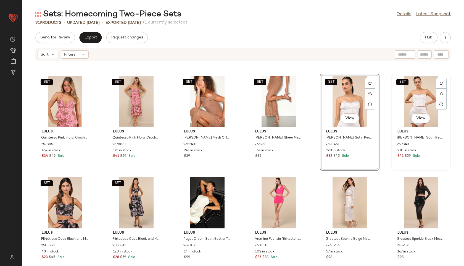
click at [414, 106] on div "SET View" at bounding box center [421, 101] width 56 height 51
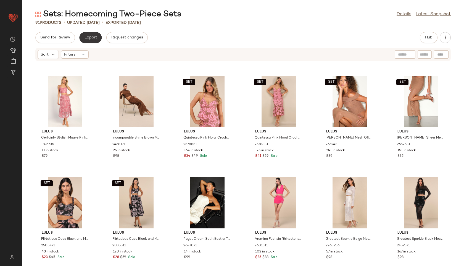
click at [88, 36] on span "Export" at bounding box center [90, 37] width 13 height 4
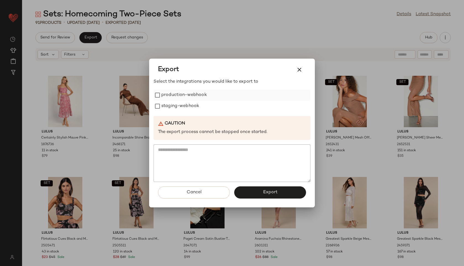
click at [183, 97] on label "production-webhook" at bounding box center [184, 94] width 46 height 11
click at [179, 109] on label "staging-webhook" at bounding box center [180, 106] width 38 height 11
click at [255, 190] on button "Export" at bounding box center [270, 192] width 72 height 12
